Goal: Communication & Community: Participate in discussion

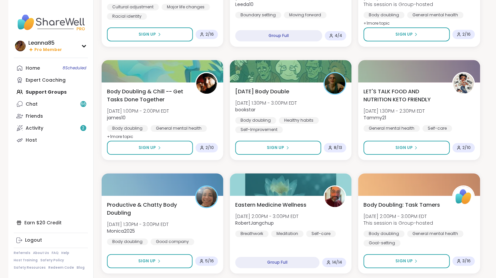
scroll to position [371, 0]
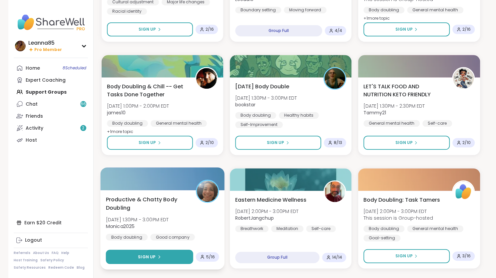
click at [172, 260] on button "Sign Up" at bounding box center [149, 257] width 87 height 14
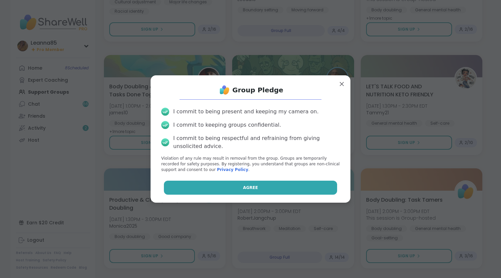
click at [243, 186] on span "Agree" at bounding box center [250, 188] width 15 height 6
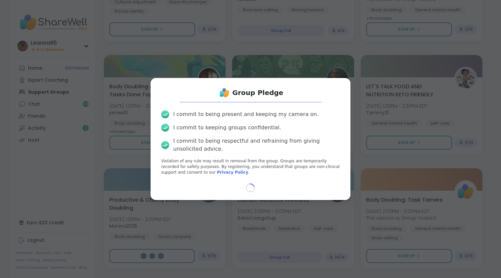
select select "**"
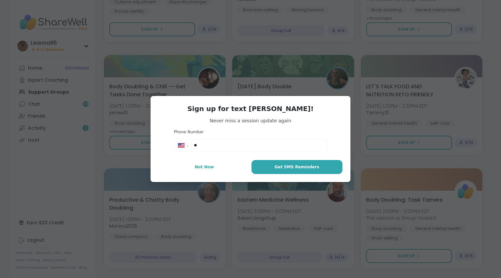
click at [232, 176] on div "**********" at bounding box center [251, 139] width 200 height 86
click at [229, 164] on button "Not Now" at bounding box center [205, 167] width 92 height 14
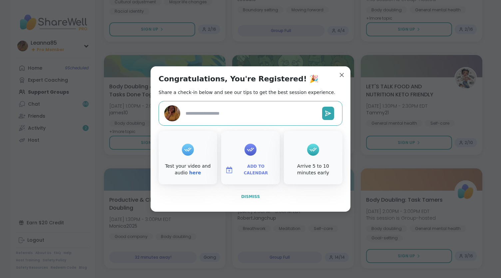
click at [249, 198] on span "Dismiss" at bounding box center [250, 196] width 19 height 5
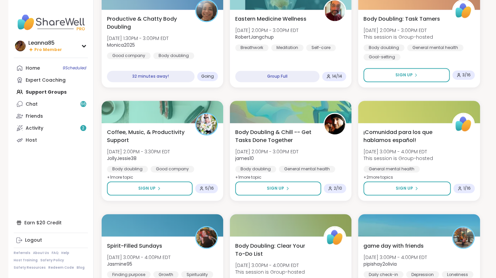
scroll to position [551, 0]
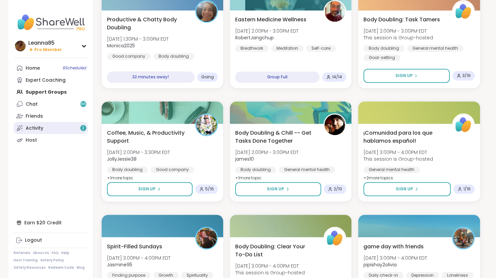
click at [54, 128] on link "Activity 2" at bounding box center [51, 128] width 74 height 12
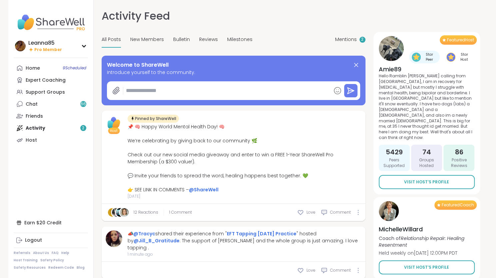
type textarea "*"
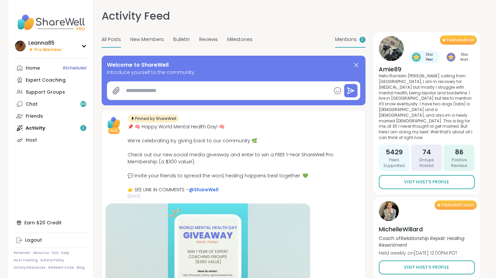
click at [345, 37] on span "Mentions" at bounding box center [346, 39] width 22 height 7
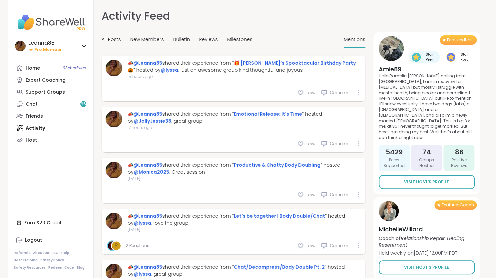
click at [341, 39] on div "All Posts New Members Bulletin Reviews Milestones Mentions" at bounding box center [234, 40] width 264 height 16
click at [328, 32] on div "All Posts New Members Bulletin Reviews Milestones Mentions" at bounding box center [234, 40] width 264 height 16
click at [161, 72] on link "@lyssa" at bounding box center [170, 70] width 18 height 7
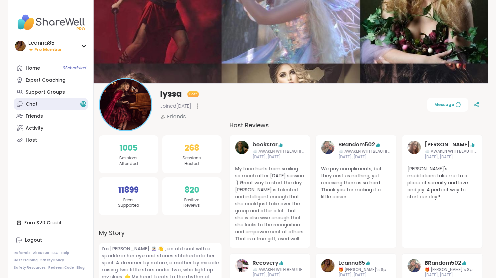
click at [61, 106] on link "Chat 66" at bounding box center [51, 104] width 74 height 12
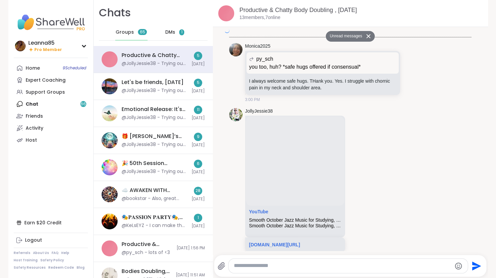
click at [61, 106] on div "Home 9 Scheduled Expert Coaching Support Groups Chat 66 Friends Activity Host" at bounding box center [51, 104] width 74 height 84
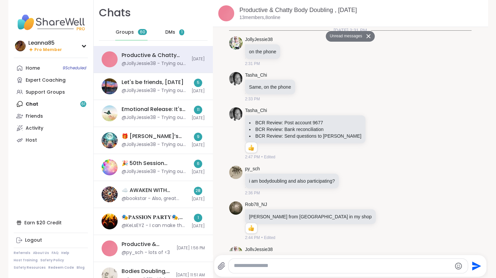
click at [61, 106] on div "Home 9 Scheduled Expert Coaching Support Groups Chat 61 Friends Activity Host" at bounding box center [51, 104] width 74 height 84
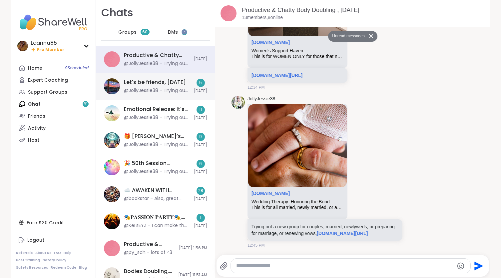
click at [133, 84] on div "Let's be friends, [DATE]" at bounding box center [155, 82] width 62 height 7
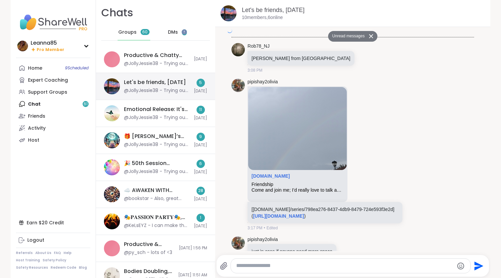
scroll to position [2760, 0]
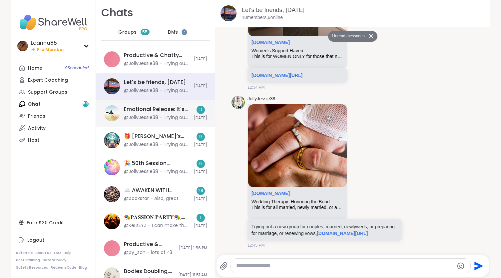
click at [137, 111] on div "Emotional Release: It's Time, [DATE]" at bounding box center [157, 109] width 66 height 7
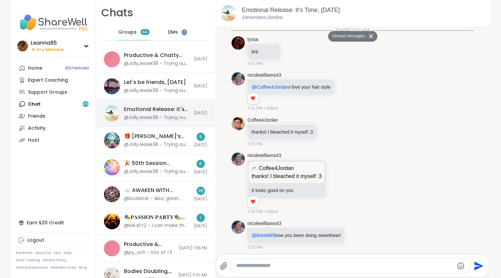
scroll to position [2615, 0]
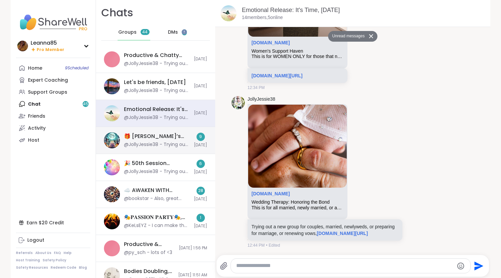
click at [140, 134] on div "🎁 [PERSON_NAME]’s Spooktacular Birthday Party 🎃 , [DATE]" at bounding box center [157, 136] width 66 height 7
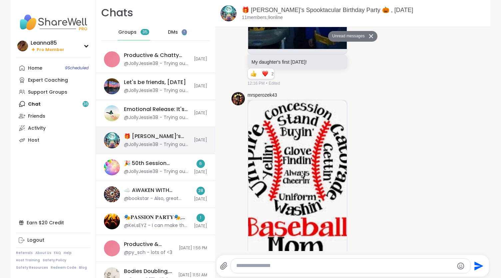
scroll to position [8542, 0]
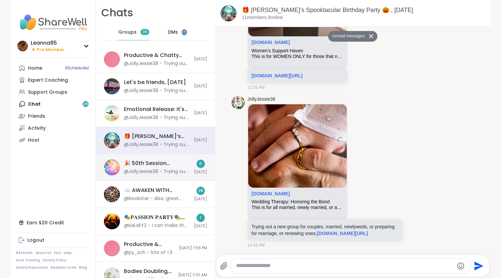
click at [144, 165] on div "🎉 50th Session Celebration! 🎉, [DATE]" at bounding box center [157, 163] width 66 height 7
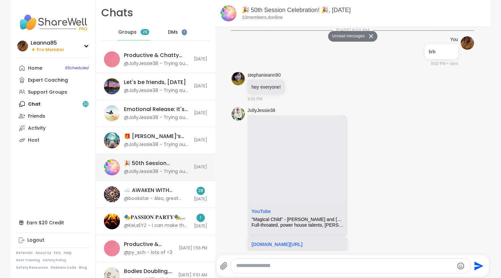
scroll to position [3565, 0]
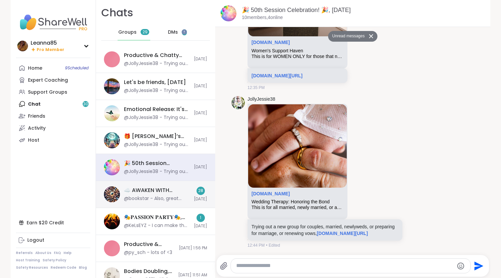
click at [146, 201] on div "☁️ AWAKEN WITH BEAUTIFUL SOULS ☀️ , [DATE] @bookstar - Also, great [DEMOGRAPHIC…" at bounding box center [155, 194] width 119 height 27
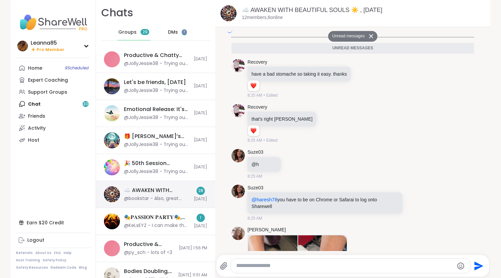
scroll to position [2298, 0]
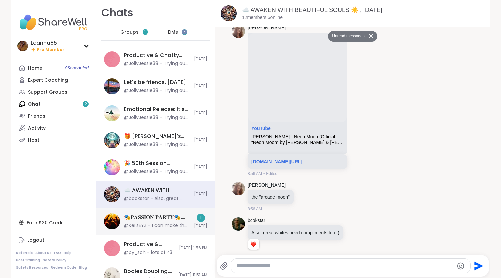
click at [148, 223] on div "@KeLsEYZ - I can make that 😁😁" at bounding box center [157, 225] width 66 height 7
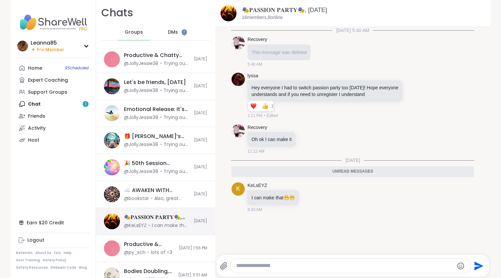
click at [148, 223] on div "@KeLsEYZ - I can make that 😁😁" at bounding box center [157, 225] width 66 height 7
click at [168, 30] on span "DMs" at bounding box center [173, 32] width 10 height 7
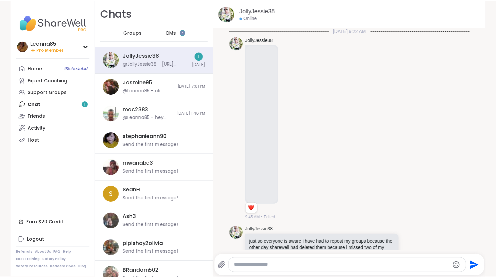
scroll to position [833, 0]
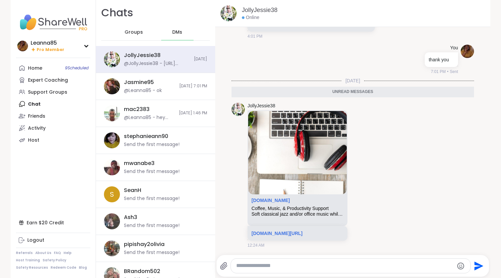
click at [164, 31] on div "DMs" at bounding box center [177, 32] width 33 height 16
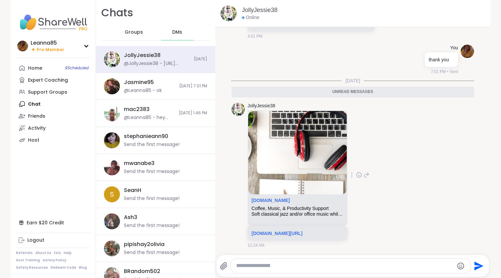
click at [259, 168] on img at bounding box center [297, 152] width 99 height 83
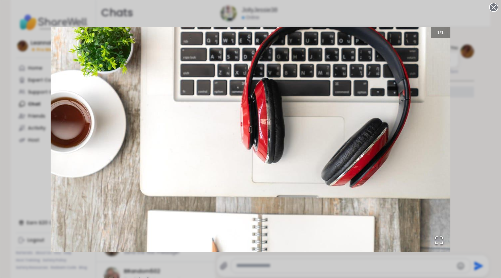
click at [490, 7] on circle at bounding box center [494, 7] width 8 height 8
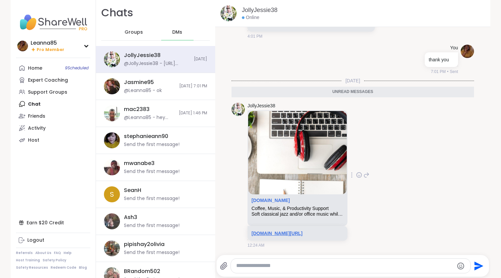
click at [303, 231] on link "[DOMAIN_NAME][URL]" at bounding box center [277, 233] width 51 height 5
click at [60, 70] on link "Home 9 Scheduled" at bounding box center [53, 68] width 74 height 12
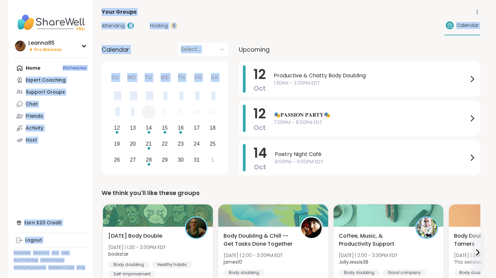
drag, startPoint x: 60, startPoint y: 70, endPoint x: 144, endPoint y: 111, distance: 93.6
click at [51, 90] on div "Support Groups" at bounding box center [45, 92] width 39 height 7
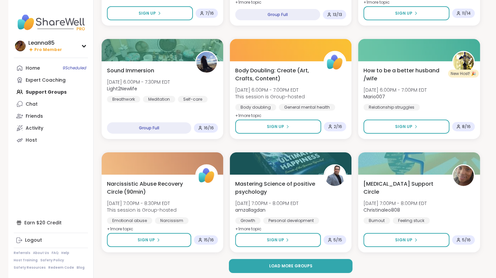
scroll to position [1181, 0]
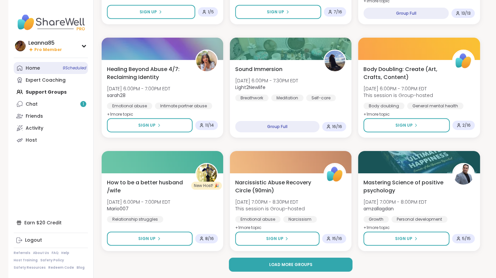
click at [67, 72] on link "Home 9 Scheduled" at bounding box center [51, 68] width 74 height 12
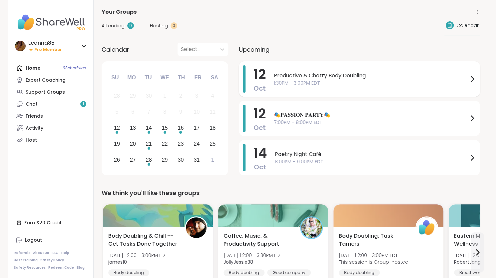
click at [277, 83] on span "1:30PM - 3:00PM EDT" at bounding box center [371, 83] width 194 height 7
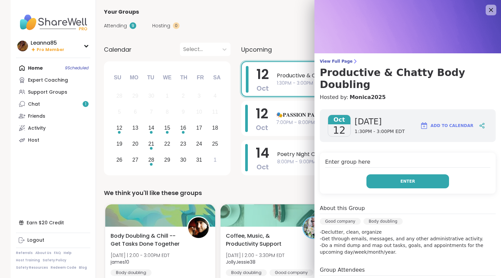
click at [385, 174] on button "Enter" at bounding box center [408, 181] width 83 height 14
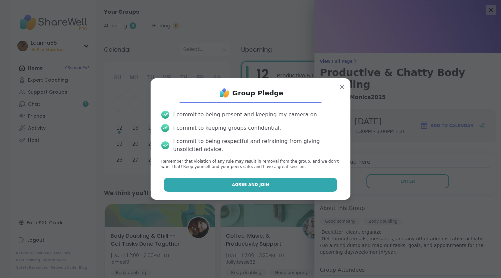
click at [276, 189] on button "Agree and Join" at bounding box center [251, 185] width 174 height 14
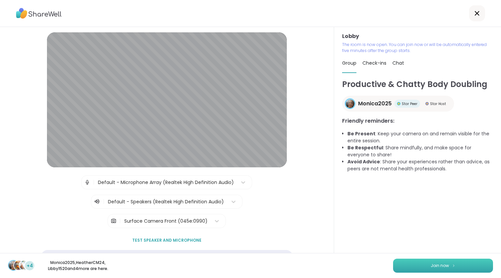
click at [409, 263] on button "Join now" at bounding box center [443, 266] width 100 height 14
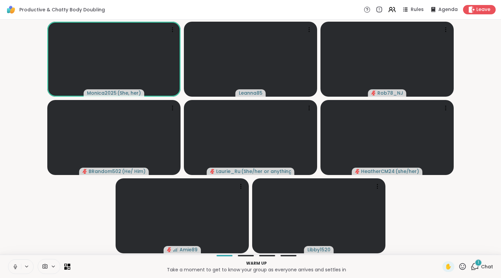
click at [15, 266] on icon at bounding box center [15, 267] width 6 height 6
click at [15, 266] on icon at bounding box center [15, 265] width 2 height 3
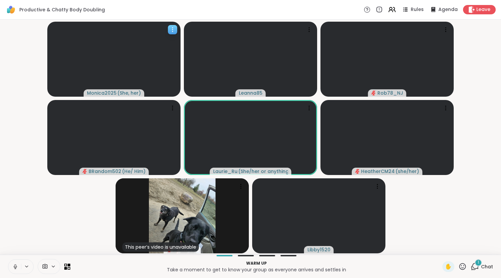
click at [109, 38] on video at bounding box center [113, 59] width 133 height 75
click at [11, 266] on button at bounding box center [14, 267] width 13 height 14
click at [50, 203] on video-player-container "Monica2025 ( She, her ) Leanna85 Rob78_NJ BRandom502 ( He/ Him ) [PERSON_NAME] …" at bounding box center [250, 137] width 493 height 230
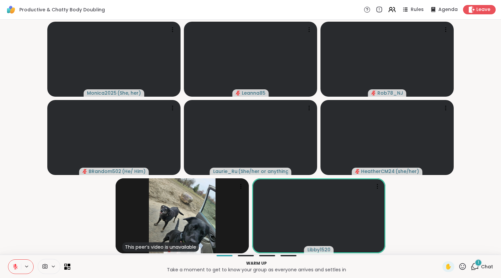
click at [50, 203] on video-player-container "Monica2025 ( She, her ) Leanna85 Rob78_NJ BRandom502 ( He/ Him ) [PERSON_NAME] …" at bounding box center [250, 137] width 493 height 230
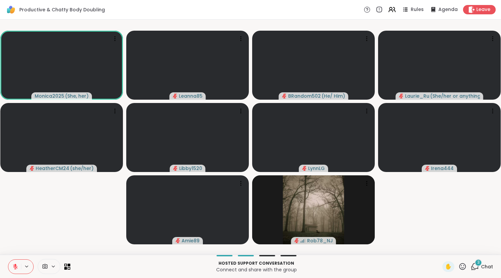
click at [16, 269] on icon at bounding box center [15, 267] width 6 height 6
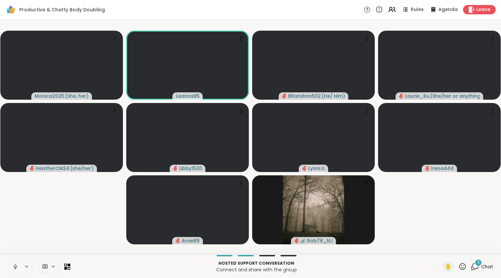
click at [16, 265] on icon at bounding box center [15, 267] width 6 height 6
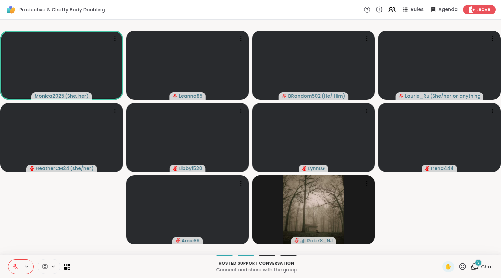
click at [472, 266] on icon at bounding box center [475, 266] width 8 height 8
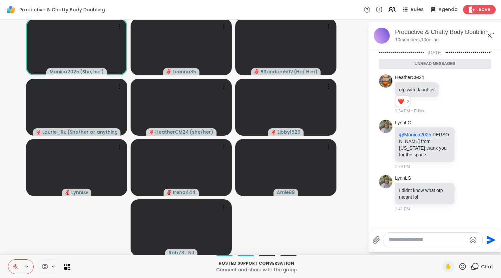
scroll to position [1, 0]
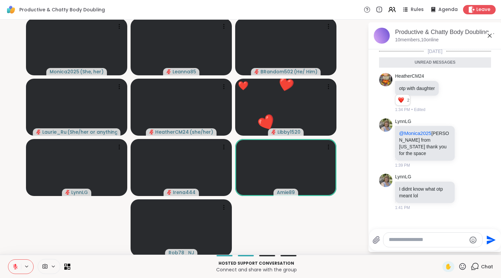
click at [496, 215] on html "Productive & Chatty Body Doubling Rules Agenda Leave Monica2025 ( She, her ) Le…" at bounding box center [250, 139] width 501 height 278
drag, startPoint x: 497, startPoint y: 215, endPoint x: 461, endPoint y: 199, distance: 39.4
click at [461, 199] on html "Productive & Chatty Body Doubling Rules Agenda Leave Monica2025 ( She, her ) Le…" at bounding box center [250, 139] width 501 height 278
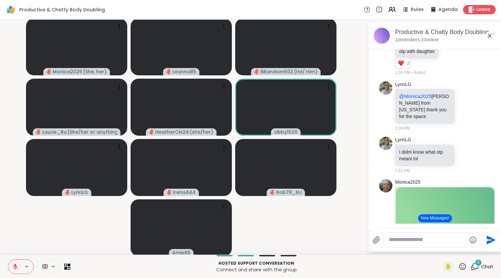
scroll to position [21, 0]
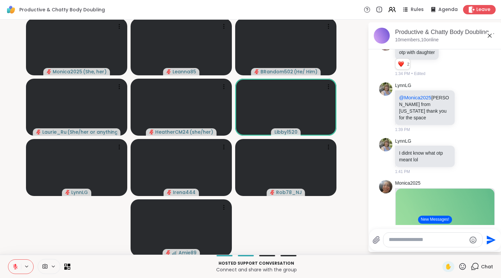
click at [17, 267] on icon at bounding box center [15, 266] width 5 height 5
click at [17, 267] on icon at bounding box center [15, 267] width 6 height 6
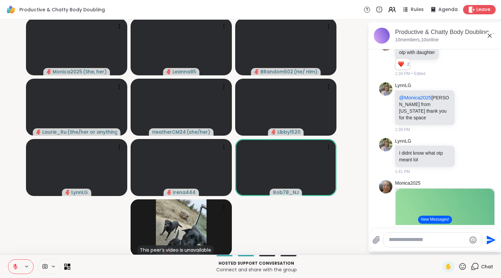
click at [18, 265] on button at bounding box center [14, 267] width 13 height 14
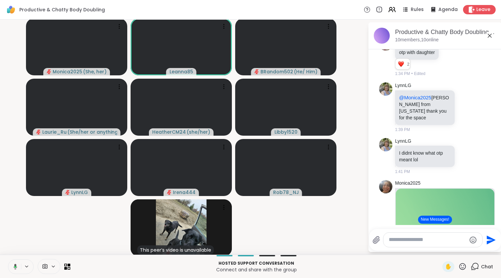
click at [18, 265] on button at bounding box center [14, 267] width 14 height 14
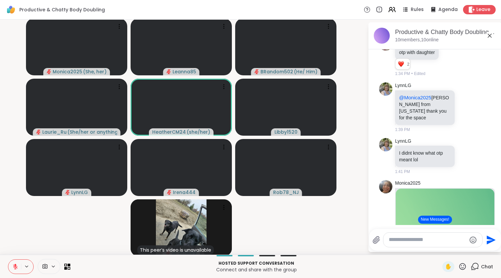
click at [18, 265] on button at bounding box center [14, 267] width 13 height 14
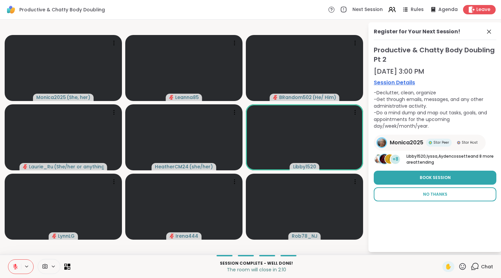
click at [432, 195] on span "No Thanks" at bounding box center [435, 194] width 24 height 6
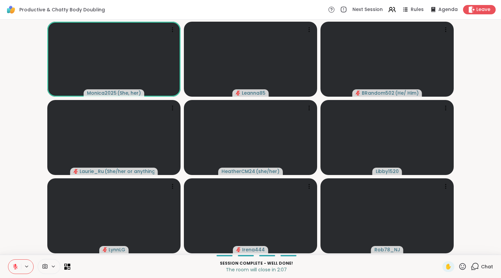
click at [473, 265] on icon at bounding box center [475, 266] width 8 height 8
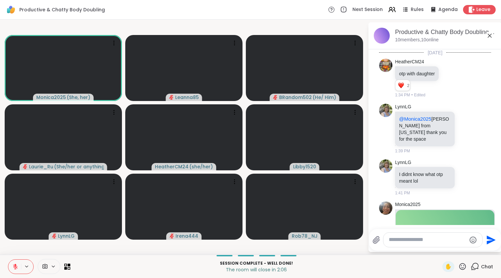
scroll to position [547, 0]
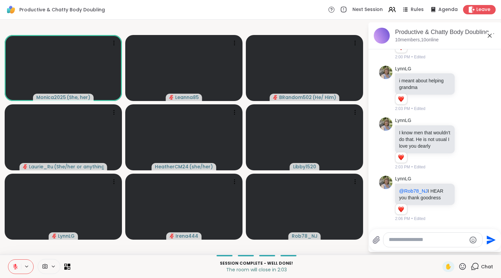
click at [418, 240] on textarea "Type your message" at bounding box center [428, 239] width 78 height 7
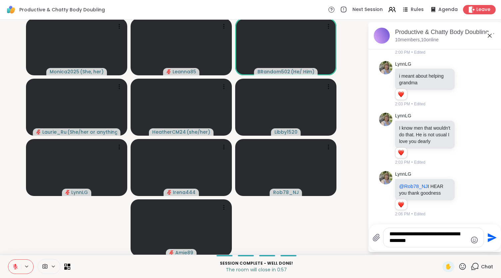
type textarea "**********"
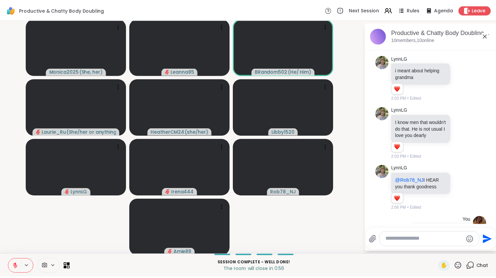
scroll to position [596, 0]
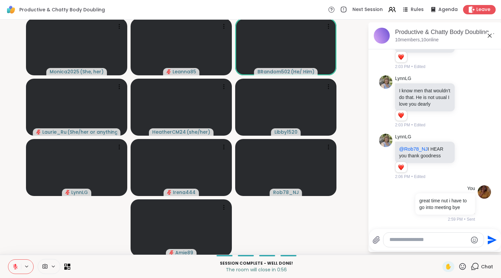
click at [418, 240] on textarea "Type your message" at bounding box center [429, 239] width 78 height 7
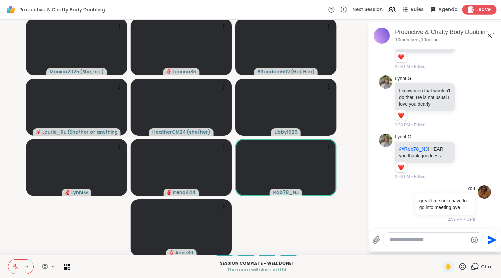
click at [469, 9] on icon at bounding box center [472, 9] width 6 height 7
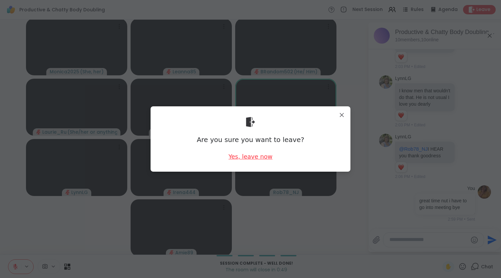
click at [244, 155] on div "Yes, leave now" at bounding box center [251, 156] width 44 height 8
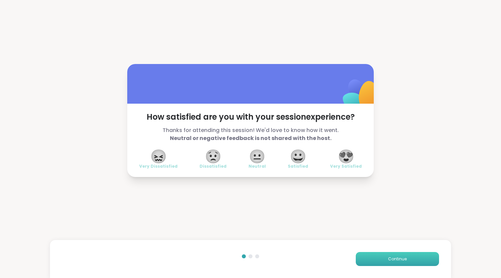
click at [381, 260] on button "Continue" at bounding box center [397, 259] width 83 height 14
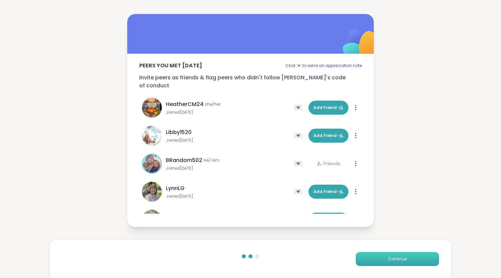
click at [381, 260] on button "Continue" at bounding box center [397, 259] width 83 height 14
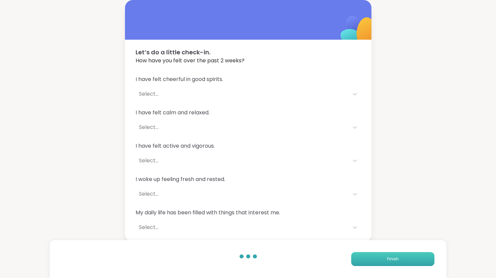
click at [381, 260] on button "Finish" at bounding box center [392, 259] width 83 height 14
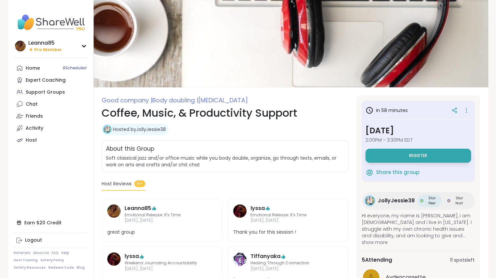
click at [301, 100] on span "Good company | Body doubling | Stress management" at bounding box center [225, 100] width 247 height 10
